Goal: Information Seeking & Learning: Learn about a topic

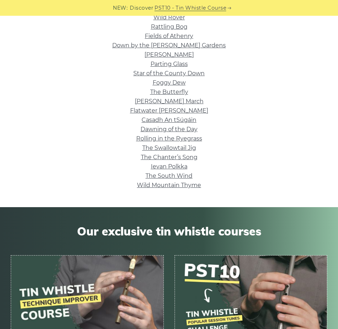
scroll to position [90, 0]
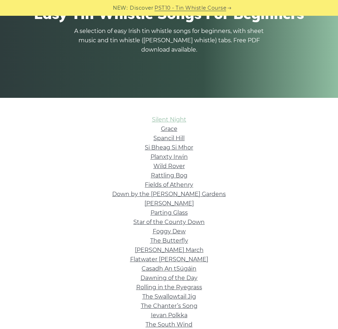
click at [168, 121] on link "Silent Night" at bounding box center [169, 119] width 34 height 7
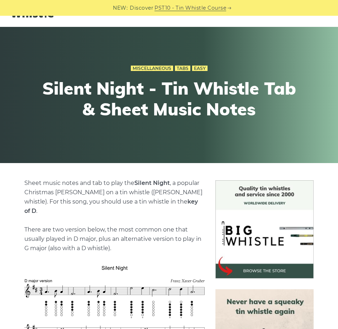
scroll to position [215, 0]
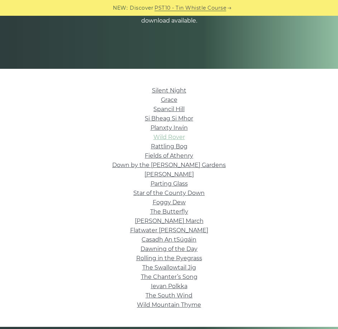
scroll to position [126, 0]
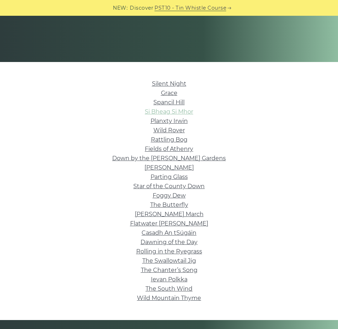
click at [177, 114] on link "Si­ Bheag Si­ Mhor" at bounding box center [169, 111] width 48 height 7
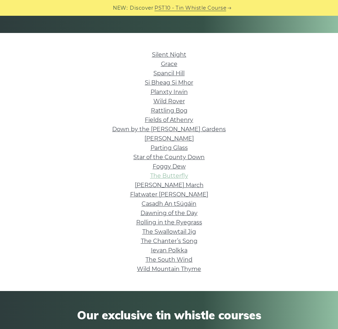
scroll to position [161, 0]
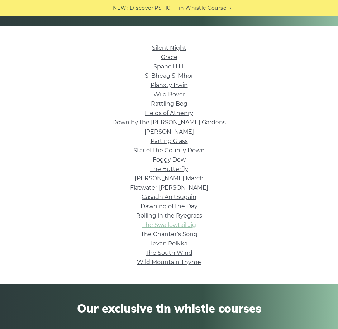
click at [188, 224] on link "The Swallowtail Jig" at bounding box center [169, 224] width 54 height 7
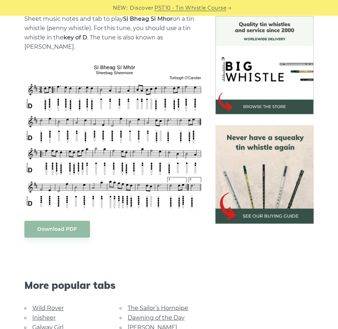
scroll to position [215, 0]
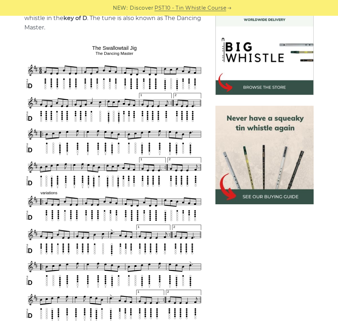
scroll to position [215, 0]
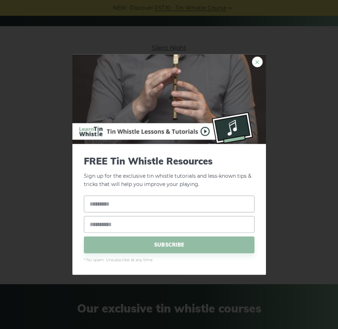
click at [258, 57] on link "×" at bounding box center [257, 62] width 11 height 11
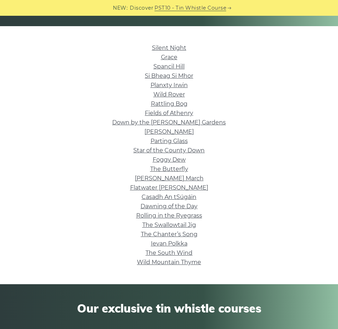
drag, startPoint x: 167, startPoint y: 104, endPoint x: 226, endPoint y: 86, distance: 61.5
click at [232, 84] on li "Planxty Irwin" at bounding box center [169, 85] width 316 height 9
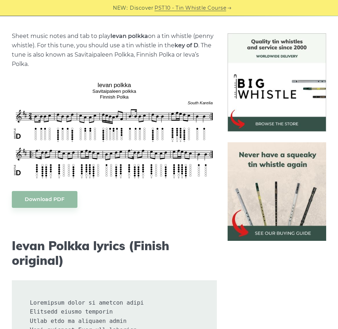
scroll to position [179, 0]
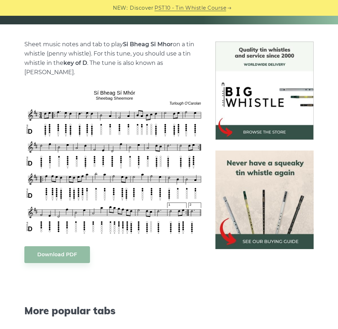
scroll to position [179, 0]
